Goal: Find specific page/section: Find specific page/section

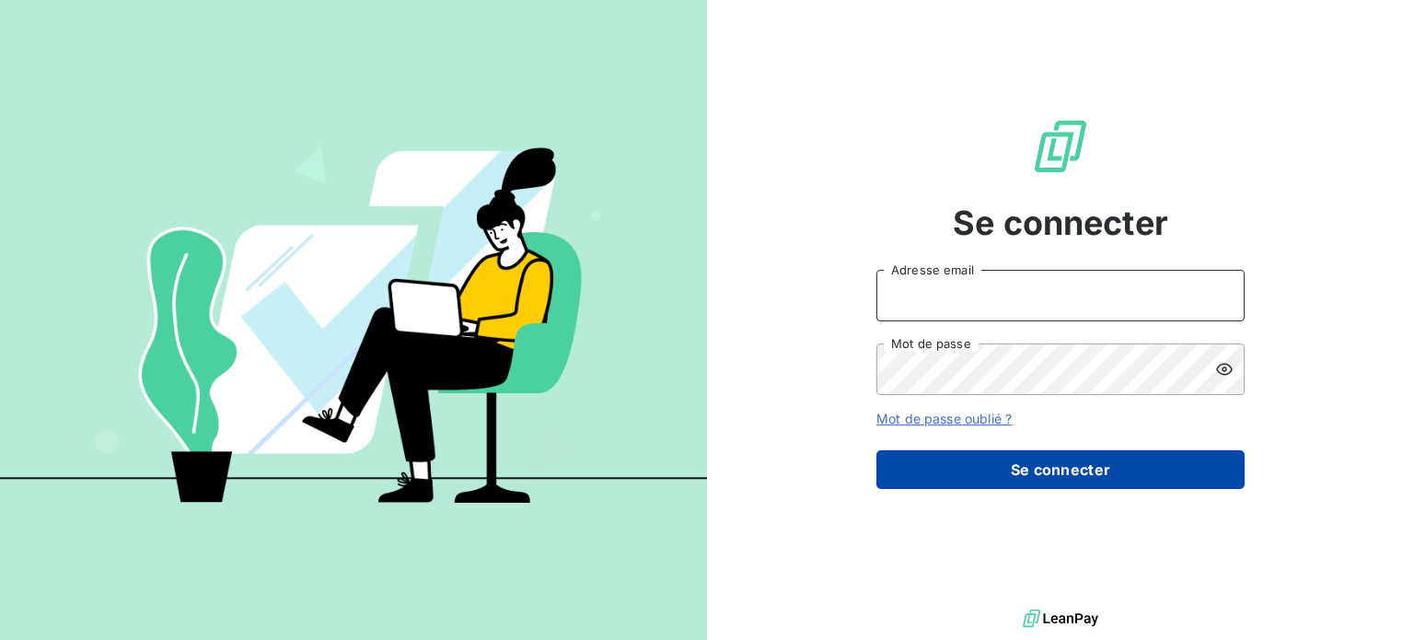
type input "[EMAIL_ADDRESS][DOMAIN_NAME]"
click at [1007, 455] on button "Se connecter" at bounding box center [1061, 469] width 368 height 39
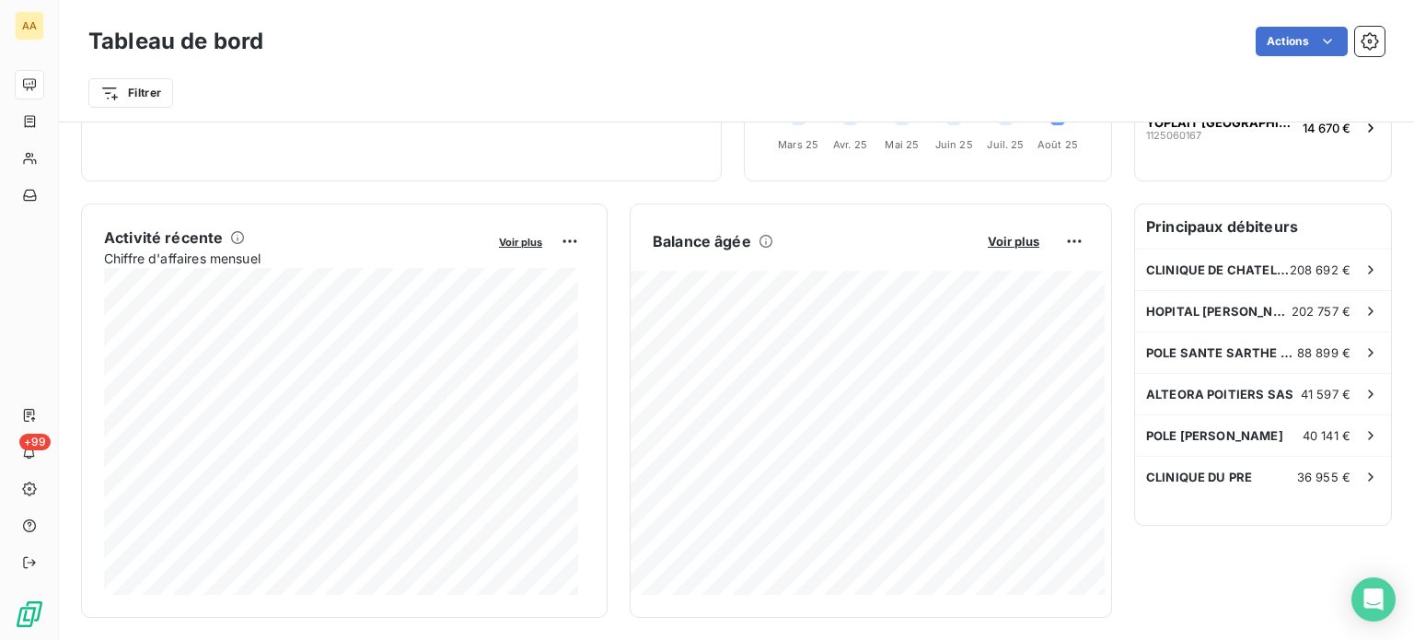
scroll to position [278, 0]
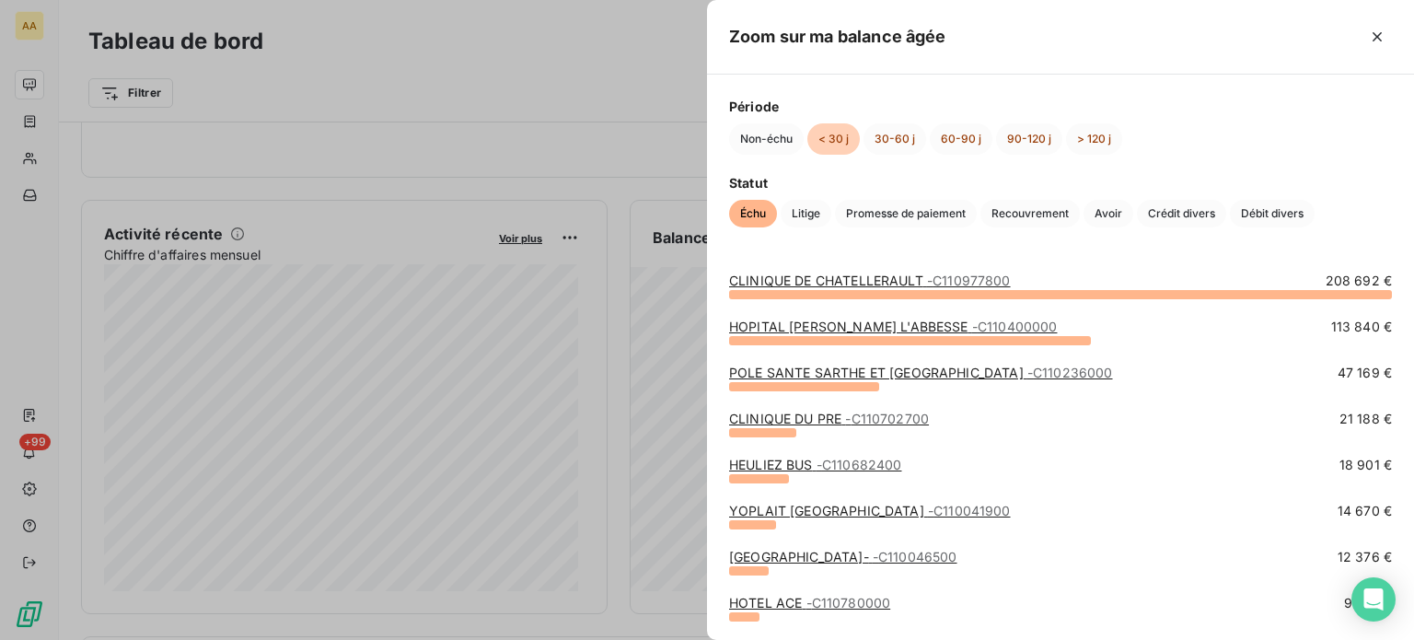
click at [460, 37] on div at bounding box center [707, 320] width 1414 height 640
click at [940, 135] on button "60-90 j" at bounding box center [961, 138] width 63 height 31
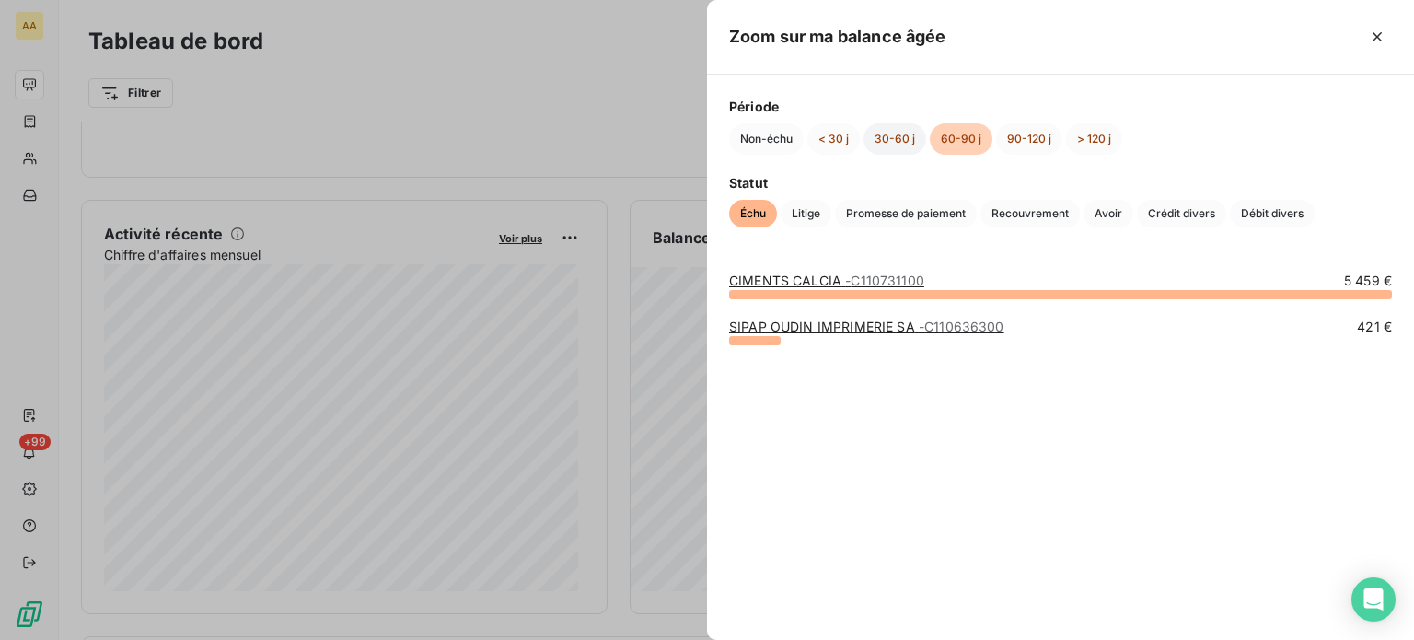
click at [899, 139] on button "30-60 j" at bounding box center [895, 138] width 63 height 31
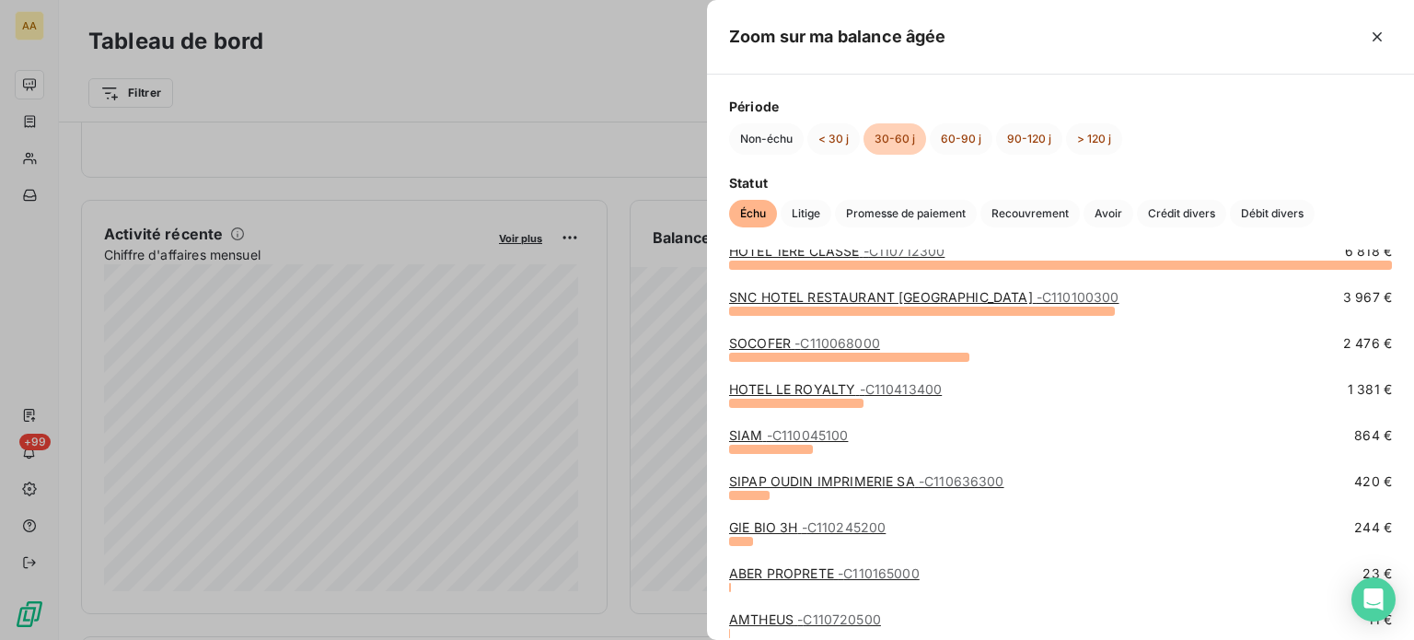
scroll to position [0, 0]
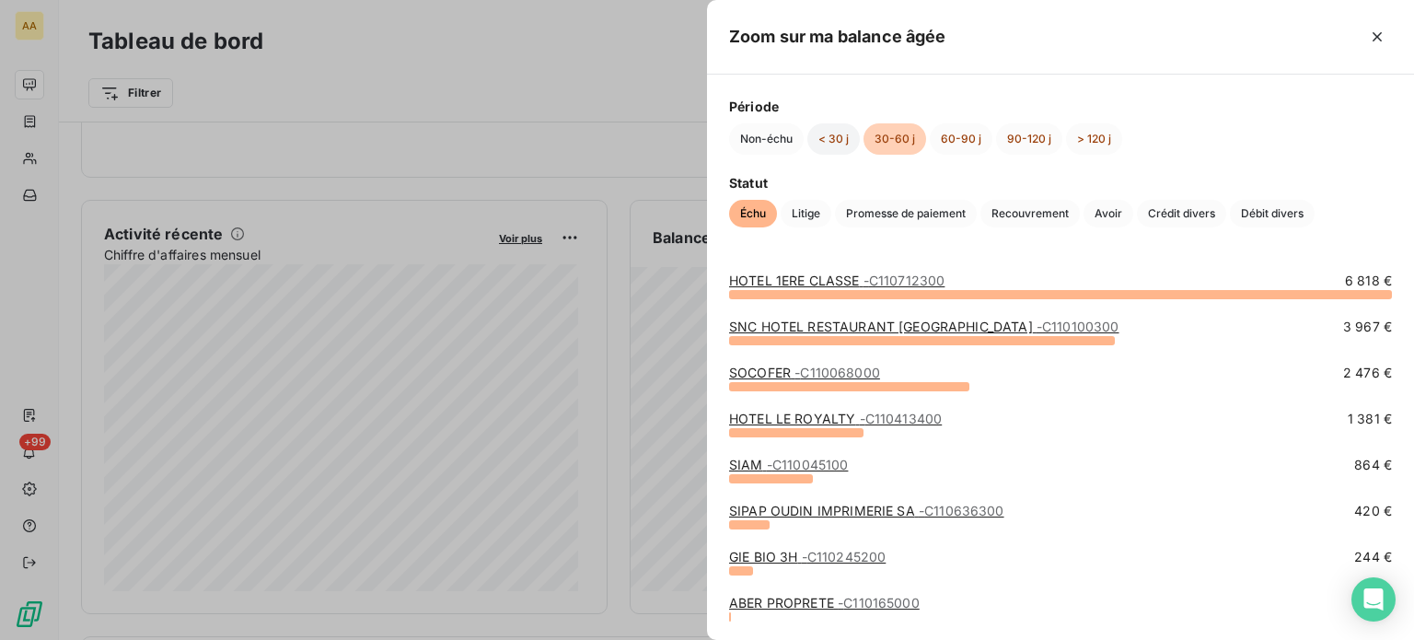
click at [839, 136] on button "< 30 j" at bounding box center [834, 138] width 52 height 31
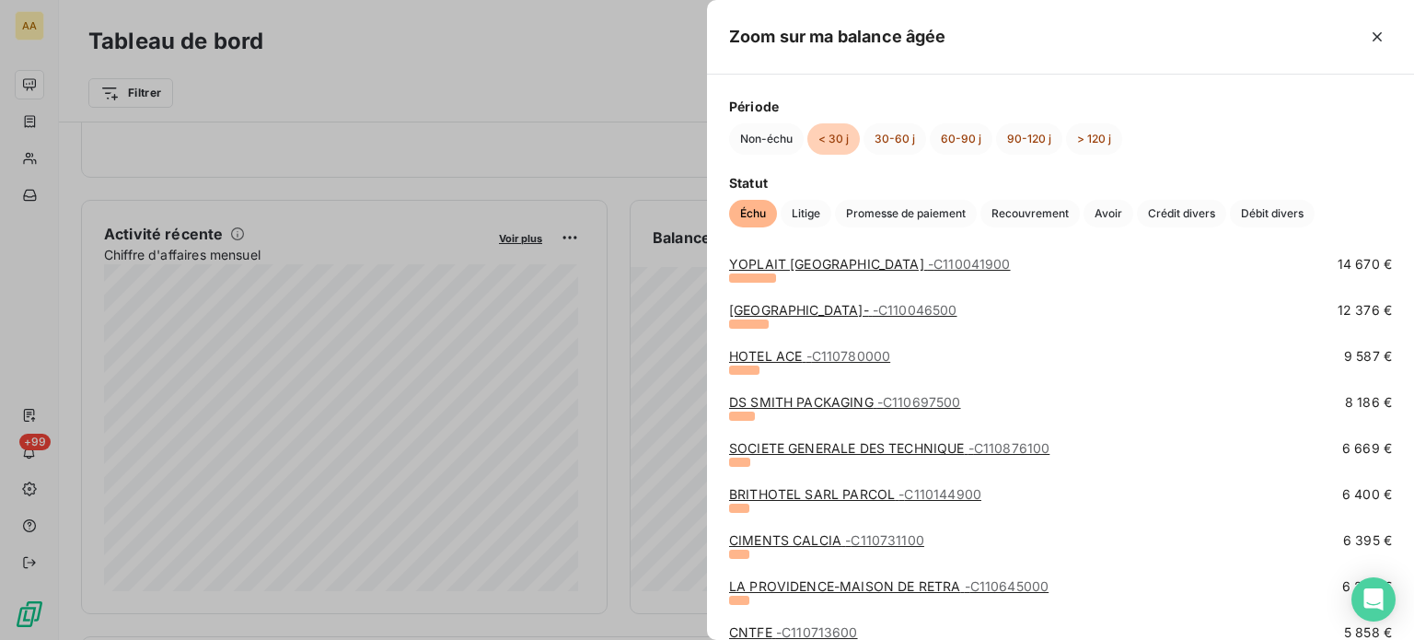
scroll to position [276, 0]
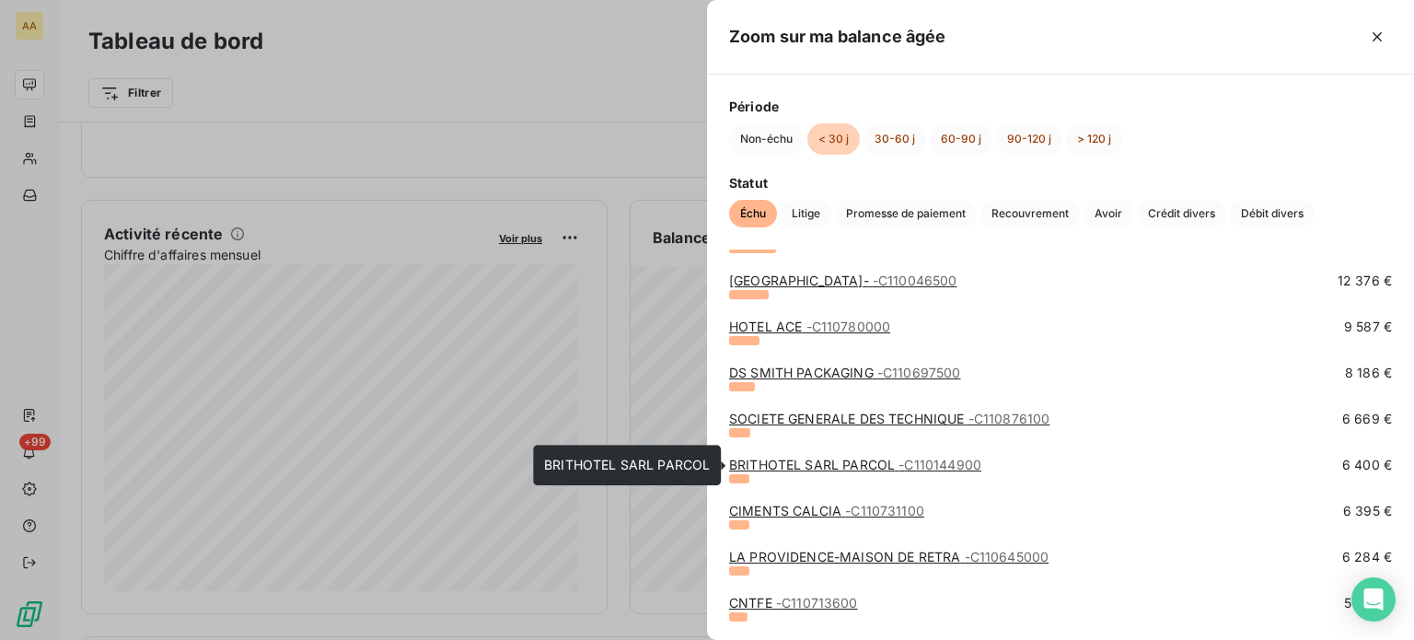
click at [742, 472] on link "BRITHOTEL SARL PARCOL - C110144900" at bounding box center [855, 465] width 252 height 16
